Goal: Transaction & Acquisition: Subscribe to service/newsletter

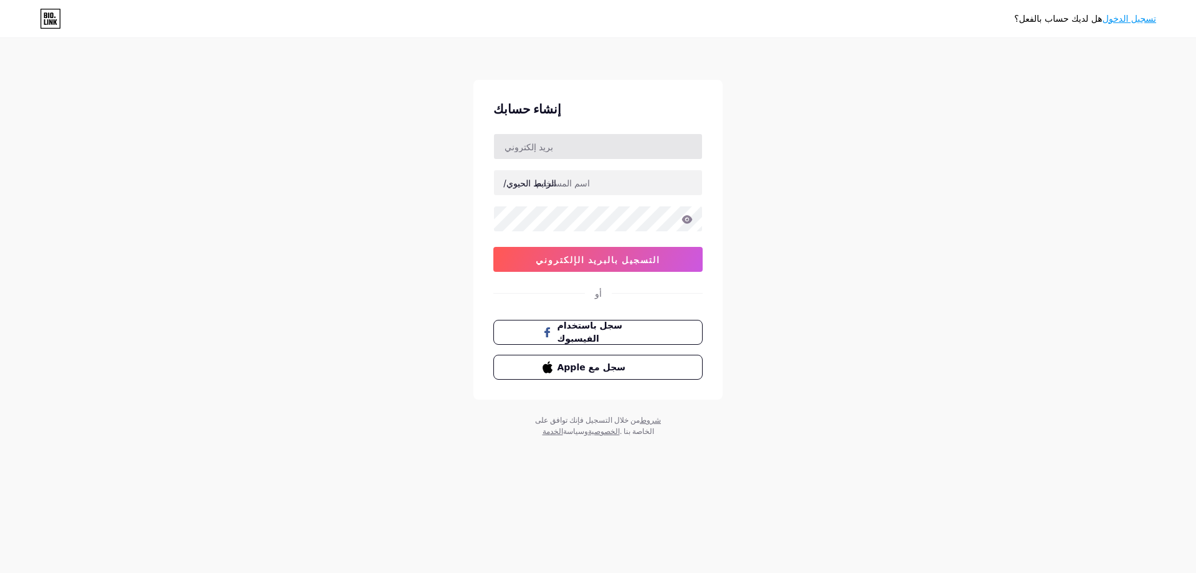
type input "[EMAIL_ADDRESS][DOMAIN_NAME]"
click at [608, 189] on input "text" at bounding box center [598, 182] width 208 height 25
paste input "lhb1"
type input "lhb1"
click at [525, 264] on button "التسجيل بالبريد الإلكتروني" at bounding box center [598, 259] width 209 height 25
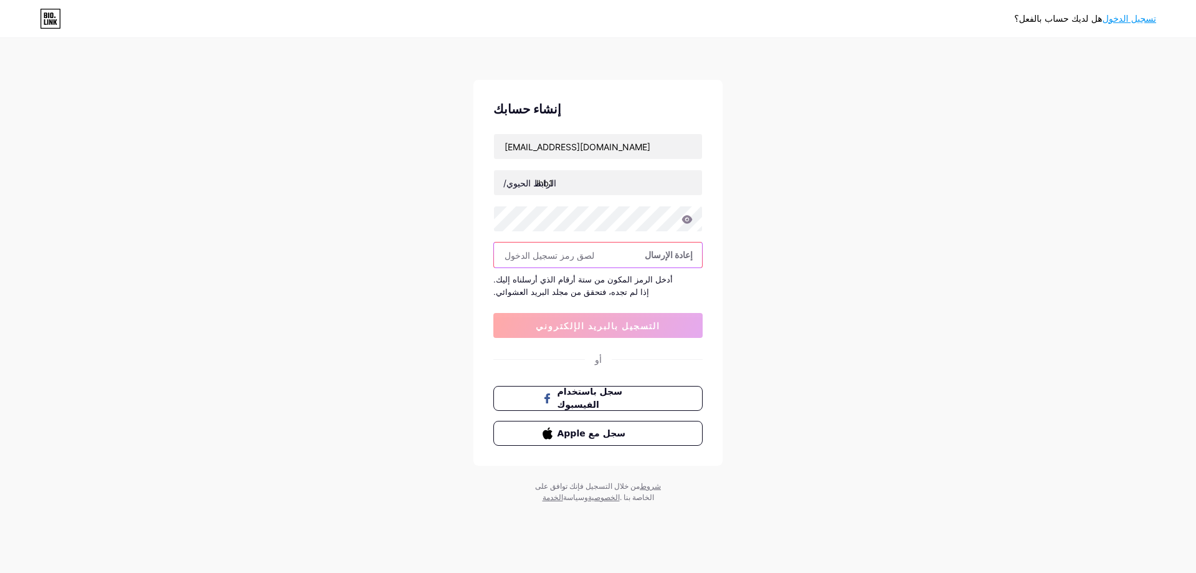
paste input "568905"
type input "568905"
click at [599, 330] on font "التسجيل بالبريد الإلكتروني" at bounding box center [598, 325] width 125 height 11
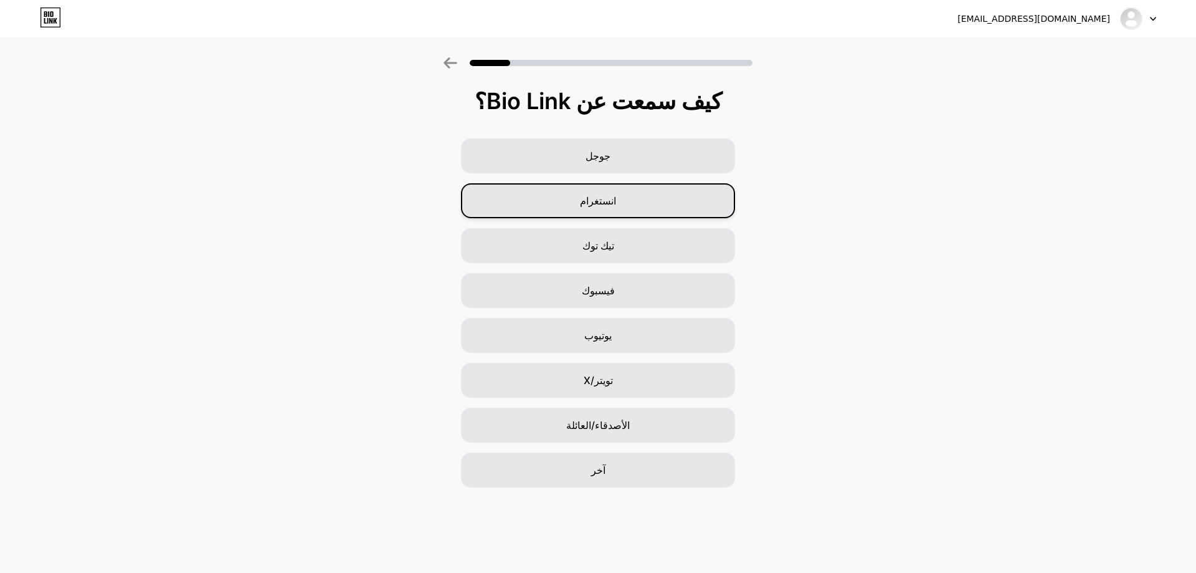
click at [636, 215] on div "انستغرام" at bounding box center [598, 200] width 274 height 35
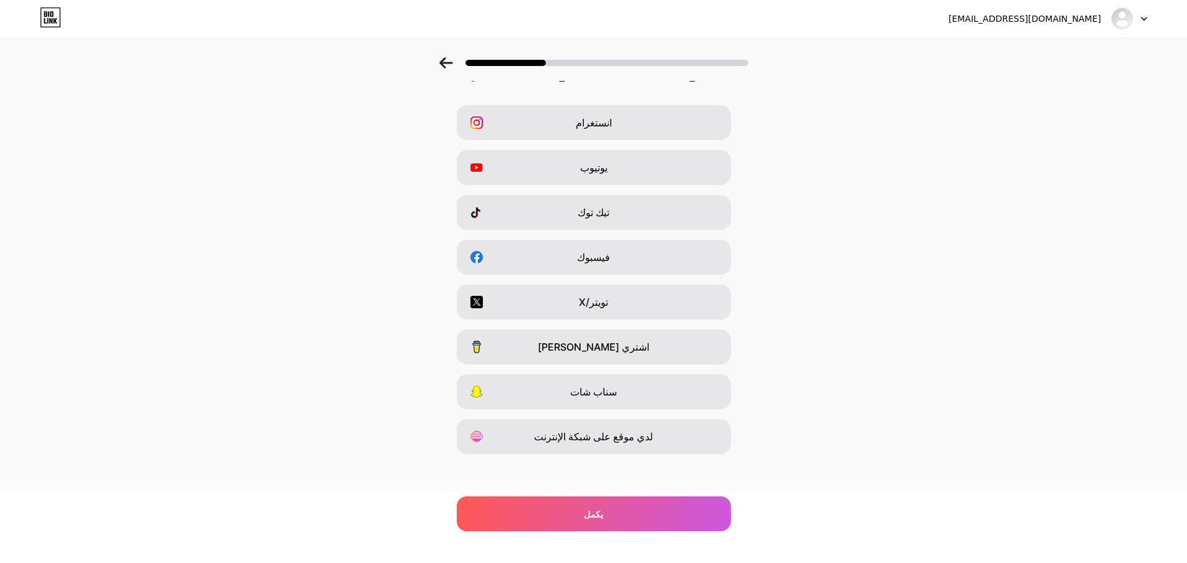
scroll to position [36, 0]
click at [641, 412] on div "انستغرام يوتيوب تيك توك فيسبوك تويتر/X اشتري لي قهوة سناب شات لدي موقع على شبكة…" at bounding box center [593, 276] width 1175 height 349
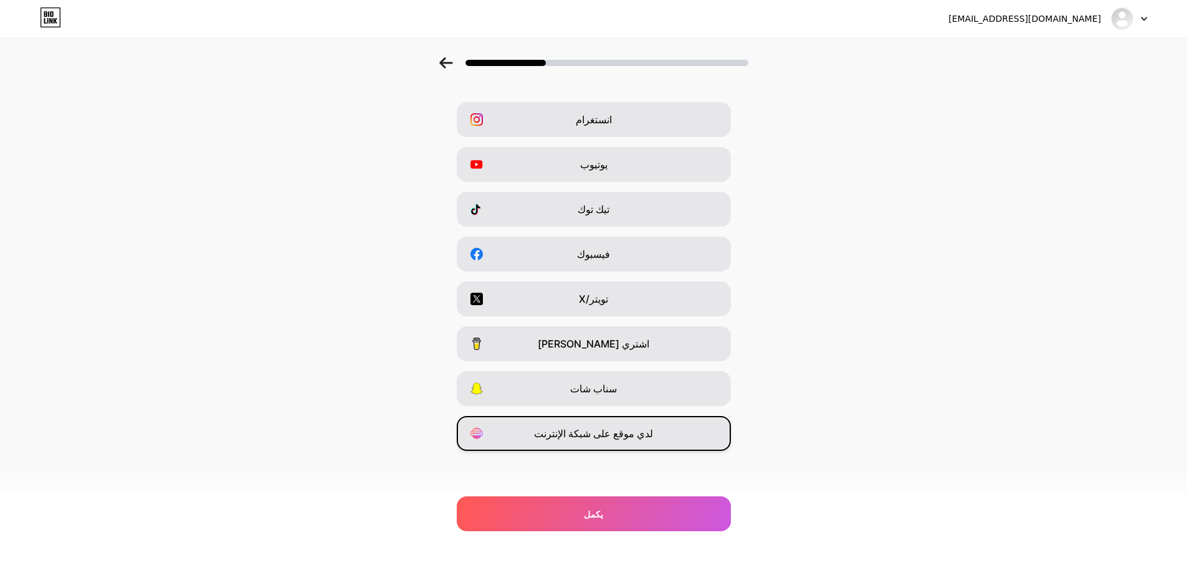
click at [646, 433] on div "لدي موقع على شبكة الإنترنت" at bounding box center [594, 433] width 274 height 35
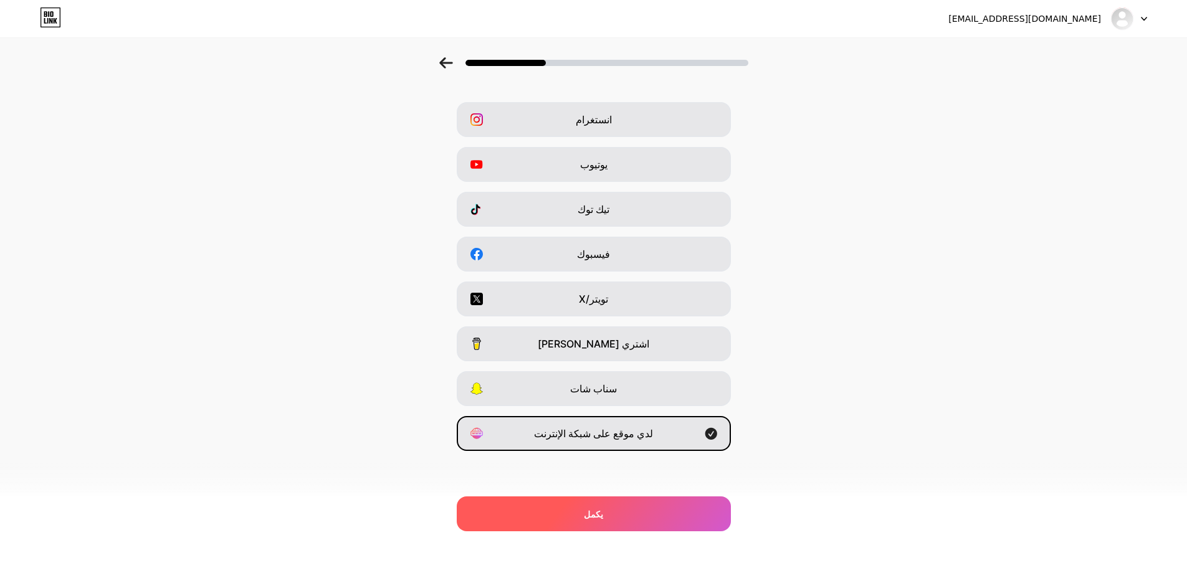
click at [670, 509] on div "يكمل" at bounding box center [594, 514] width 274 height 35
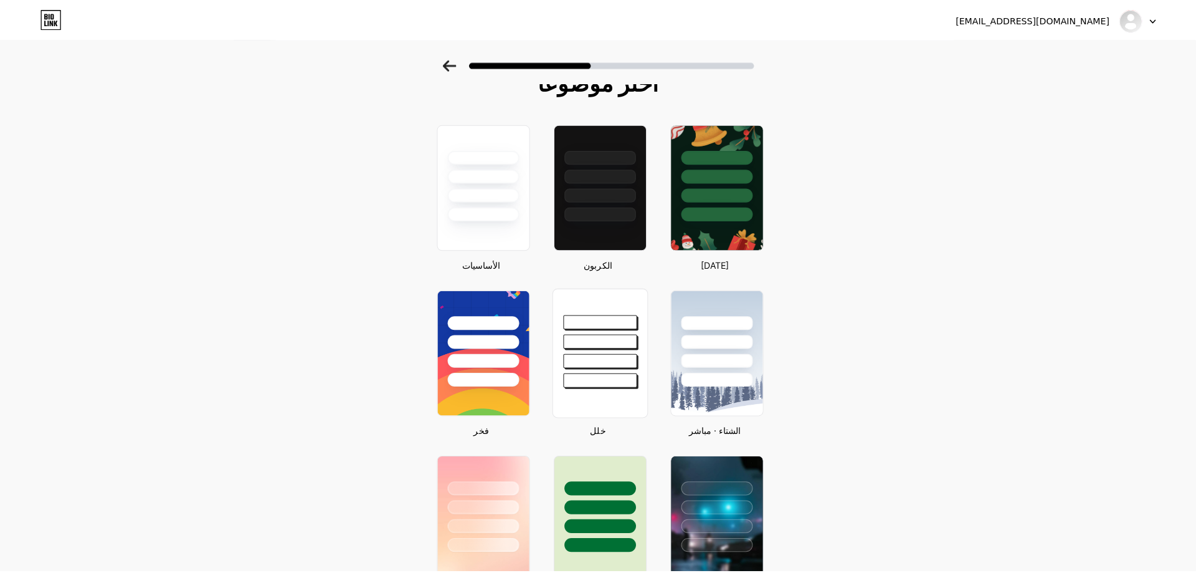
scroll to position [0, 0]
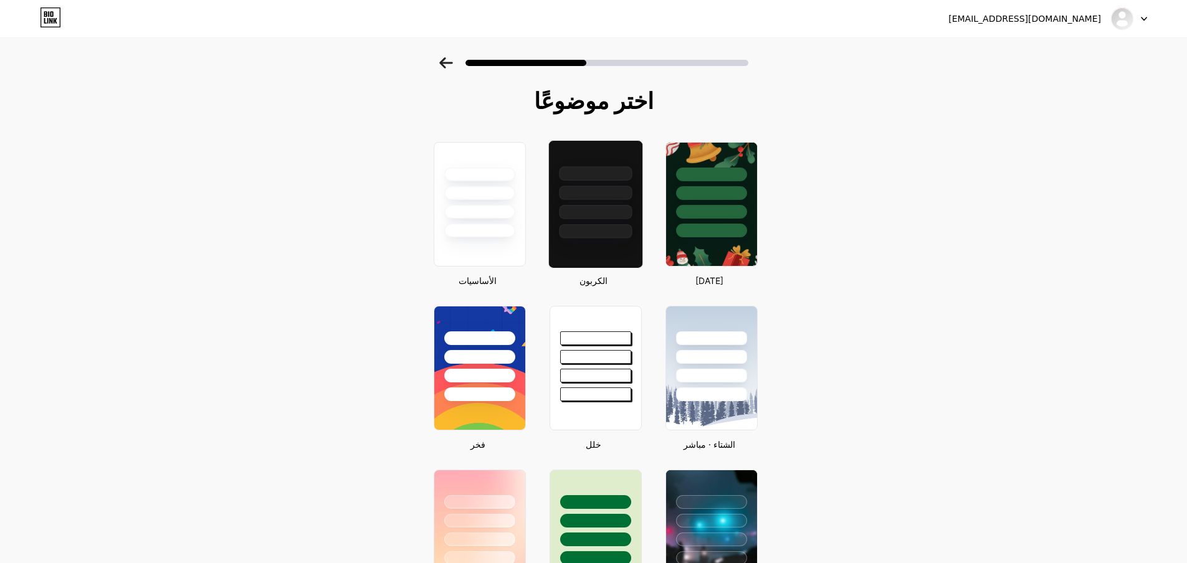
click at [607, 205] on div at bounding box center [595, 212] width 73 height 14
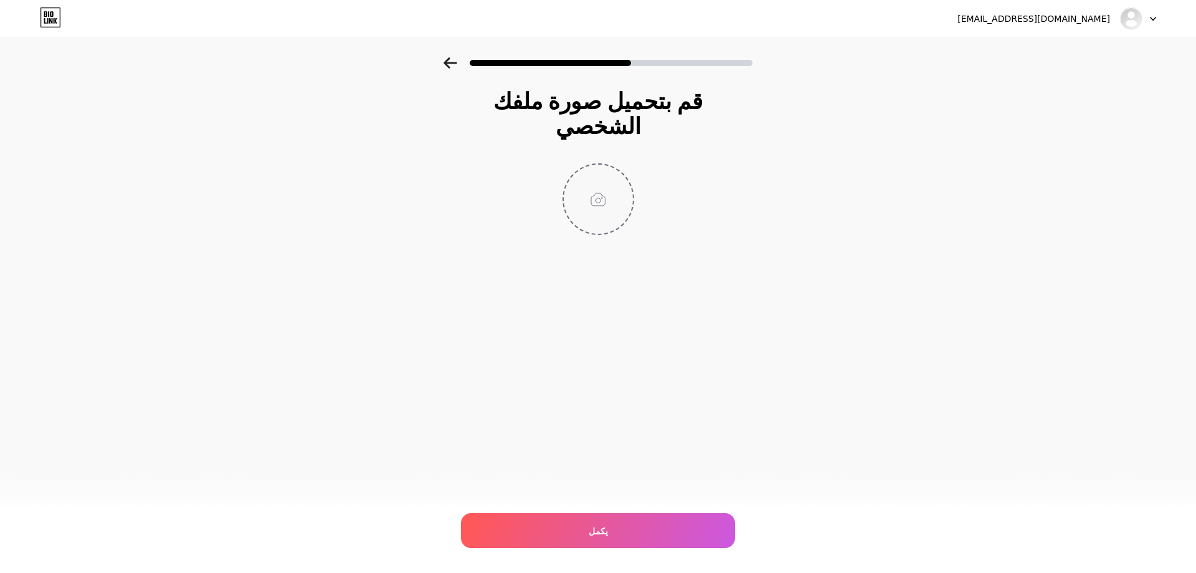
click at [584, 169] on input "file" at bounding box center [598, 199] width 69 height 69
type input "C:\fakepath\5931649723733758284.jpg"
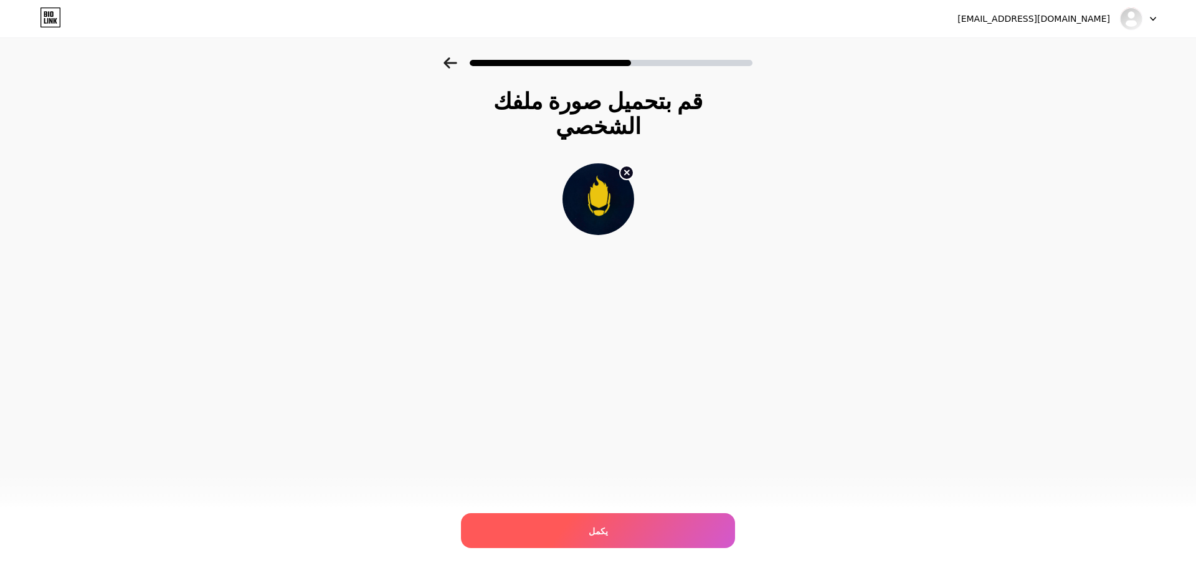
click at [634, 533] on div "يكمل" at bounding box center [598, 530] width 274 height 35
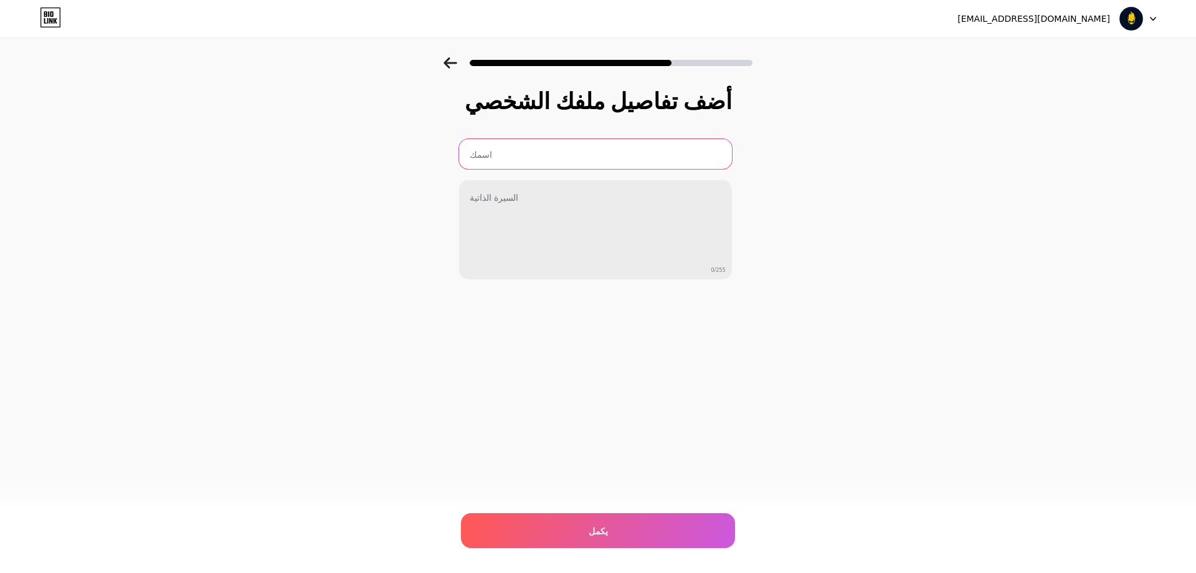
click at [574, 159] on input "text" at bounding box center [595, 154] width 273 height 30
paste input "لهب ستور"
type input "لهب ستور"
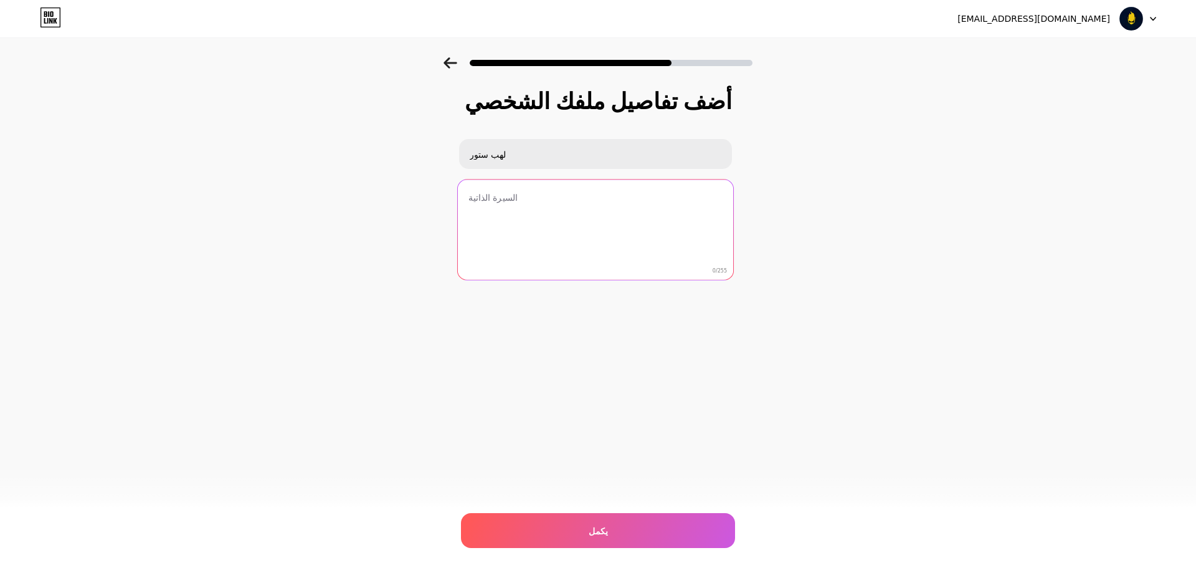
click at [561, 201] on textarea at bounding box center [594, 230] width 275 height 102
paste textarea "• في وهج النار أشرق لهب ستور للألعاب |🔥"
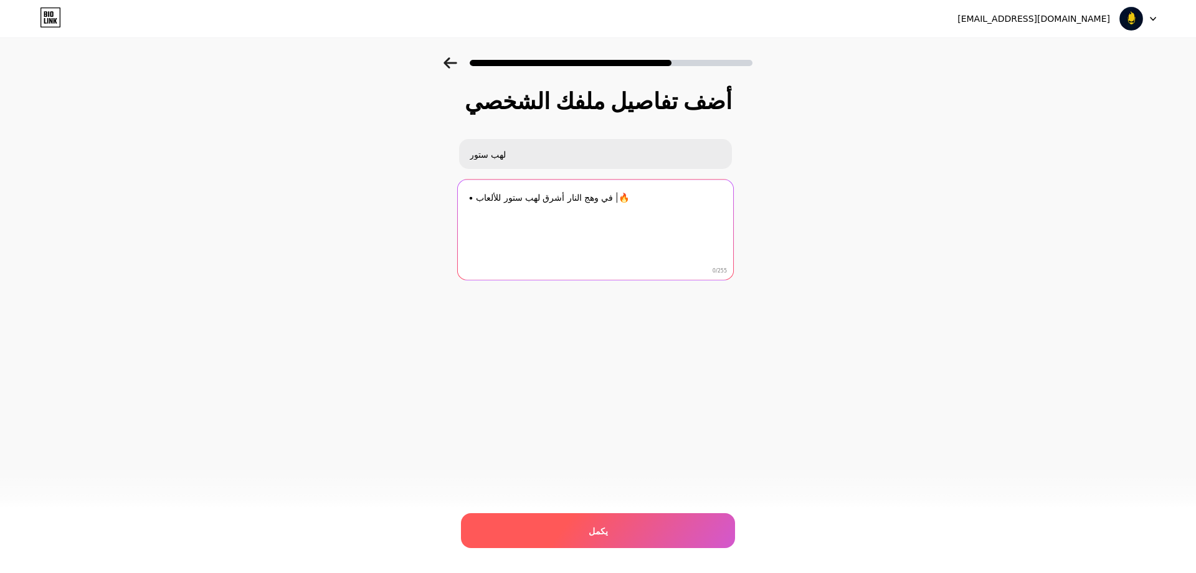
type textarea "• في وهج النار أشرق لهب ستور للألعاب |🔥"
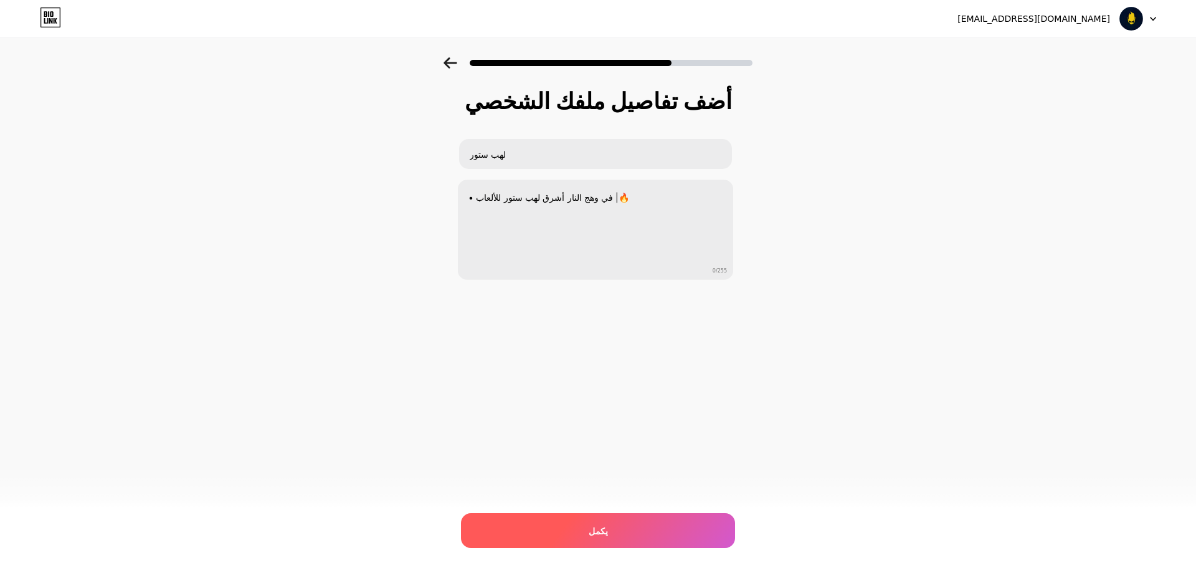
click at [628, 517] on div "يكمل" at bounding box center [598, 530] width 274 height 35
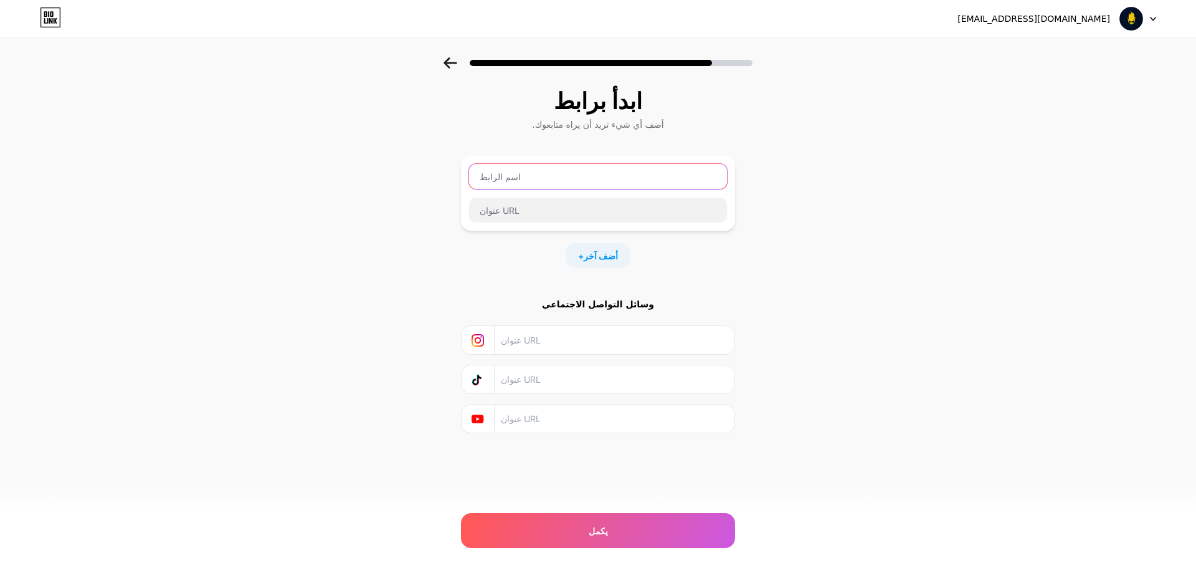
click at [571, 174] on input "text" at bounding box center [598, 176] width 258 height 25
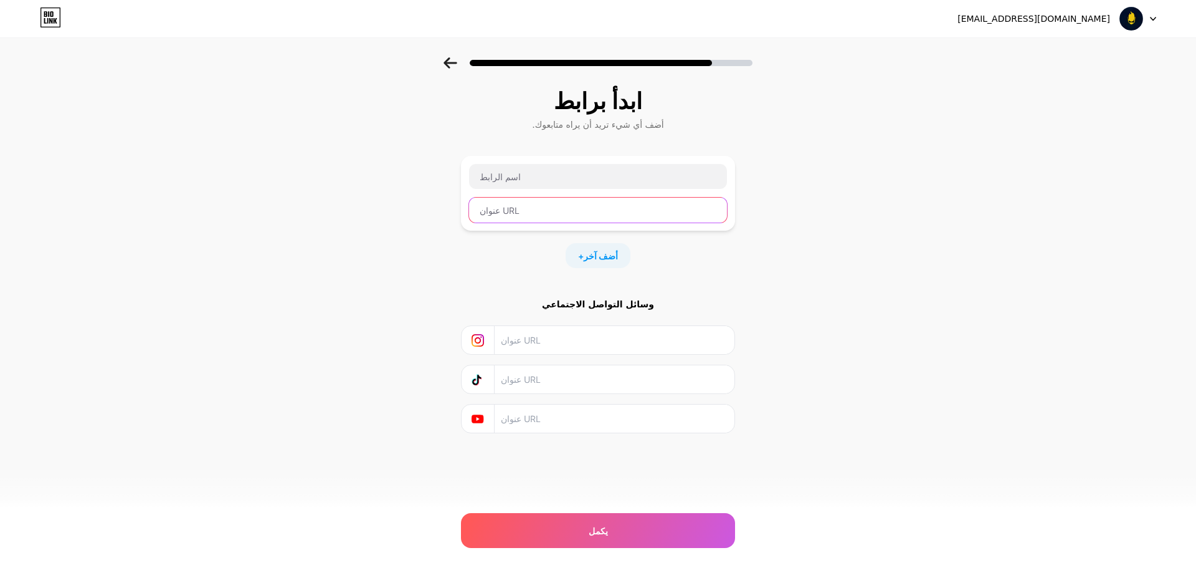
drag, startPoint x: 605, startPoint y: 186, endPoint x: 651, endPoint y: 213, distance: 53.6
paste input "https://salla.sa/726dcc32-25fe-4171-9175-cb20f9658aa5"
type input "https://salla.sa/726dcc32-25fe-4171-9175-cb20f9658aa5"
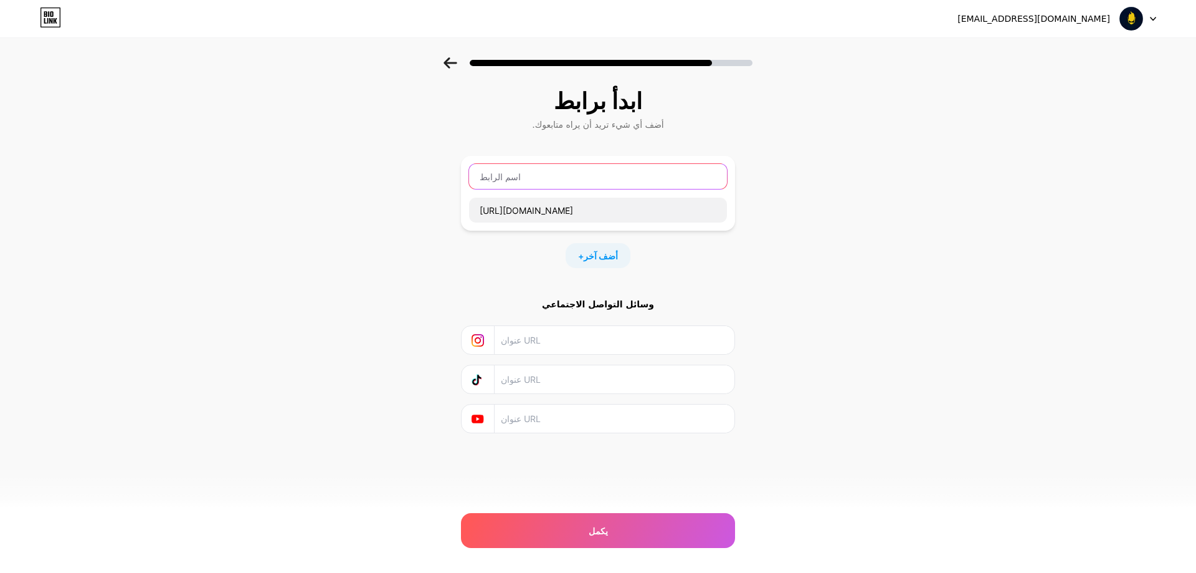
scroll to position [0, 0]
click at [573, 175] on input "text" at bounding box center [598, 176] width 258 height 25
paste input "موقع لهب ستور للطلب"
type input "موقع لهب ستور للطلب"
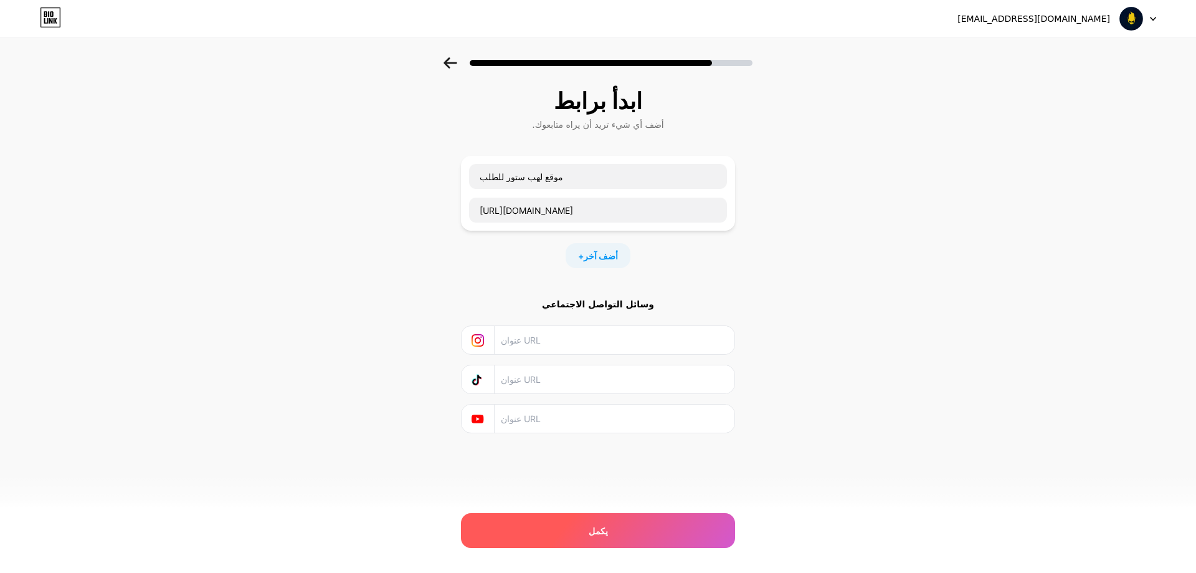
click at [616, 523] on div "يكمل" at bounding box center [598, 530] width 274 height 35
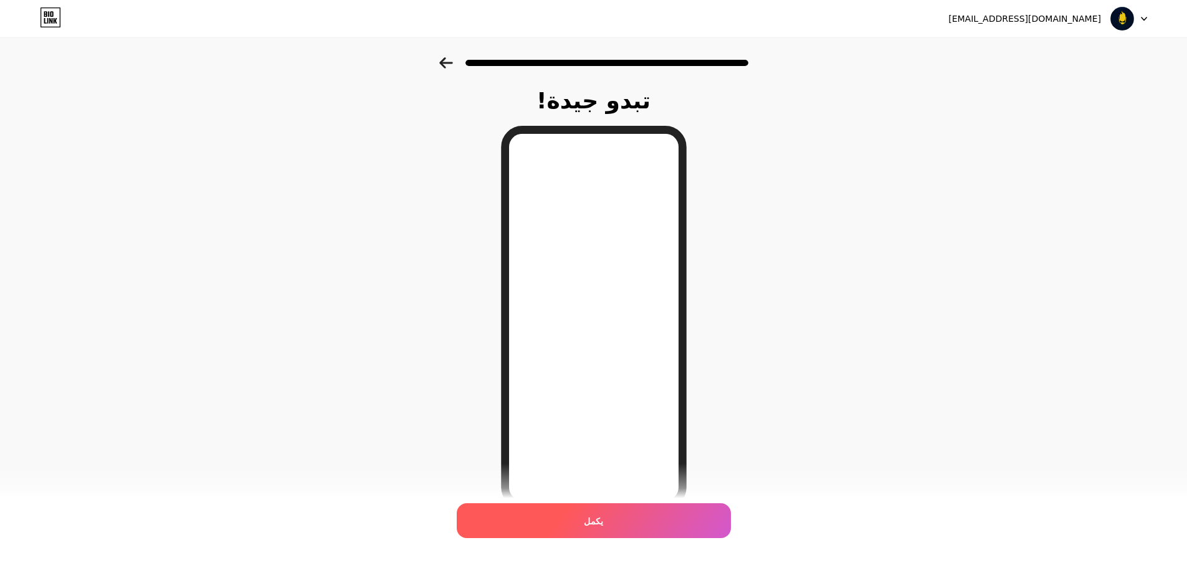
click at [618, 528] on div "يكمل" at bounding box center [594, 520] width 274 height 35
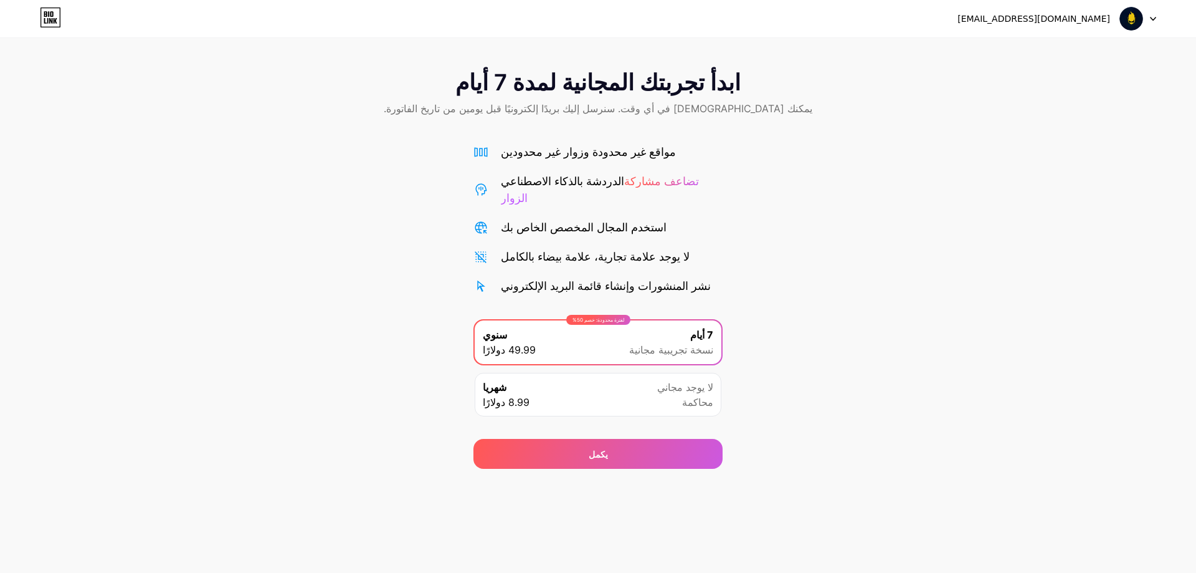
click at [51, 17] on icon at bounding box center [51, 14] width 3 height 6
click at [1091, 18] on font "[EMAIL_ADDRESS][DOMAIN_NAME]" at bounding box center [1034, 19] width 153 height 10
click at [1152, 19] on icon at bounding box center [1153, 19] width 6 height 4
click at [776, 155] on div "ابدأ تجربتك المجانية لمدة 7 أيام يمكنك الإلغاء في أي وقت. سنرسل إليك بريدًا إلك…" at bounding box center [598, 262] width 1196 height 411
click at [656, 373] on div "شهريا 8.99 دولارًا لا يوجد مجاني محاكمة" at bounding box center [598, 395] width 247 height 44
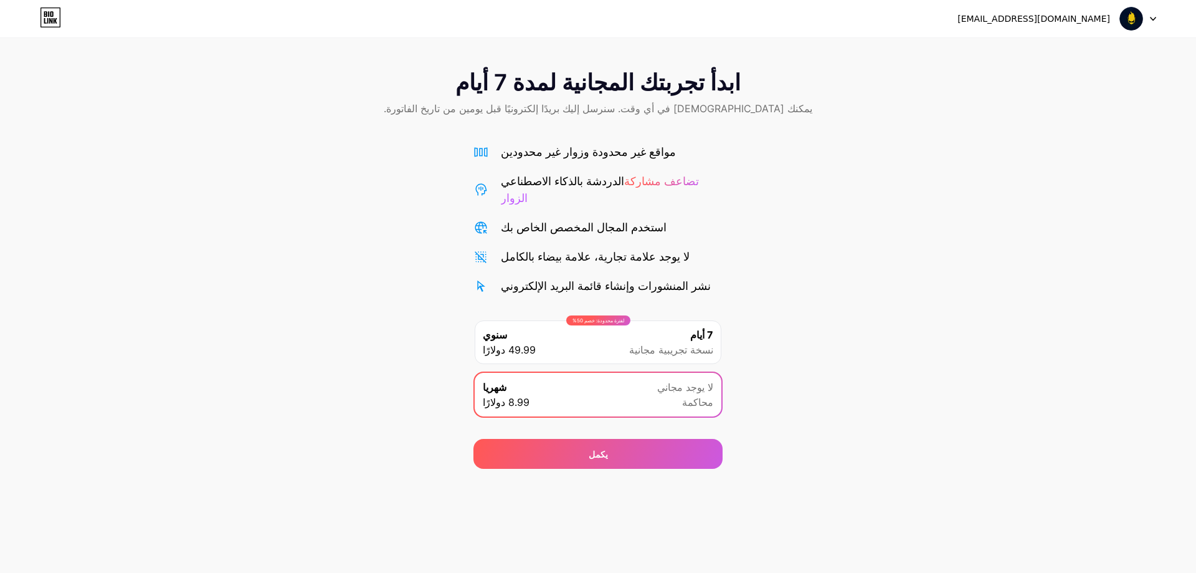
click at [1072, 22] on font "[EMAIL_ADDRESS][DOMAIN_NAME]" at bounding box center [1034, 19] width 153 height 10
click at [1158, 22] on div "Messi24evee@gmail.com تسجيل الخروج" at bounding box center [598, 18] width 1196 height 22
click at [1147, 22] on div at bounding box center [1138, 18] width 36 height 22
click at [54, 17] on icon at bounding box center [50, 17] width 21 height 20
click at [690, 94] on font "ابدأ تجربتك المجانية لمدة 7 أيام" at bounding box center [598, 82] width 285 height 27
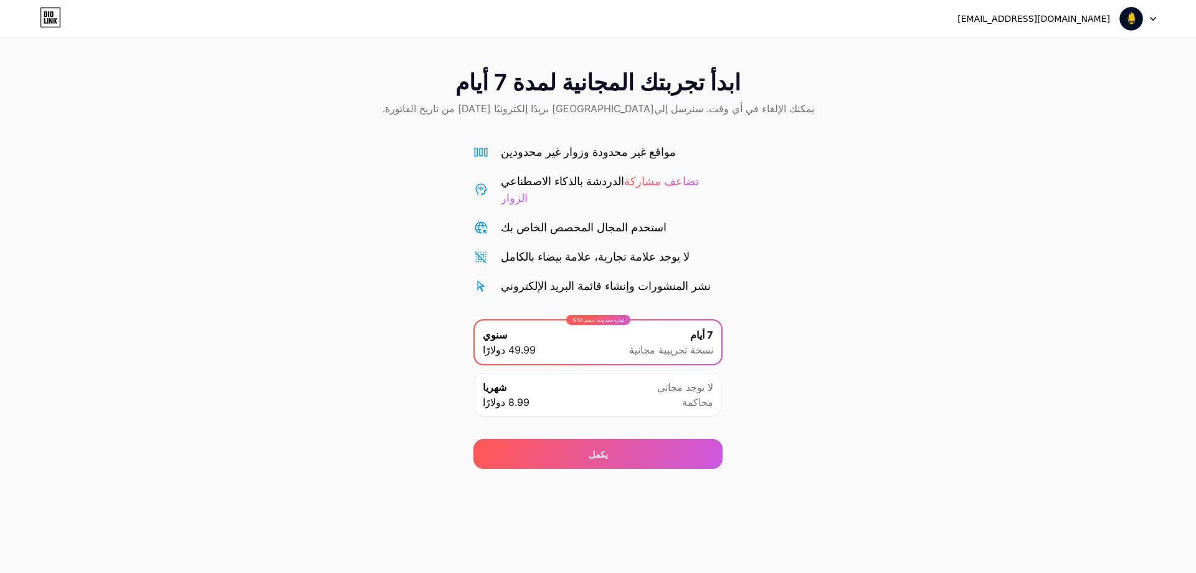
click at [1153, 10] on div at bounding box center [1138, 18] width 36 height 22
click at [1087, 24] on font "[EMAIL_ADDRESS][DOMAIN_NAME]" at bounding box center [1034, 19] width 153 height 10
drag, startPoint x: 1081, startPoint y: 22, endPoint x: 980, endPoint y: 2, distance: 102.9
click at [1070, 20] on font "[EMAIL_ADDRESS][DOMAIN_NAME]" at bounding box center [1034, 19] width 153 height 10
